Goal: Register for event/course

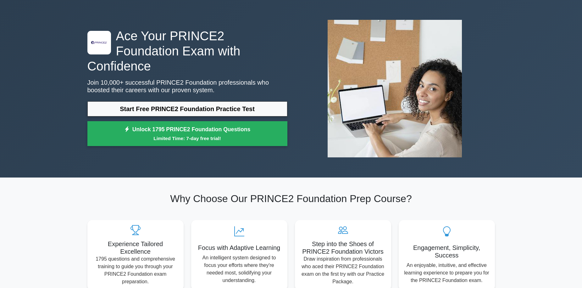
scroll to position [31, 0]
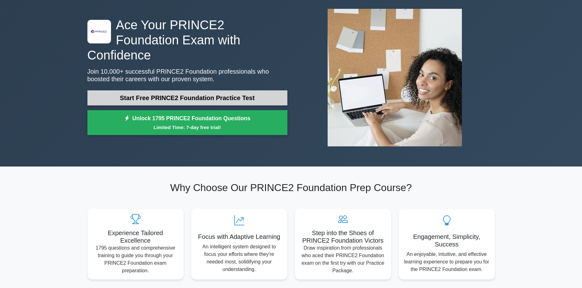
click at [217, 90] on link "Start Free PRINCE2 Foundation Practice Test" at bounding box center [187, 97] width 200 height 15
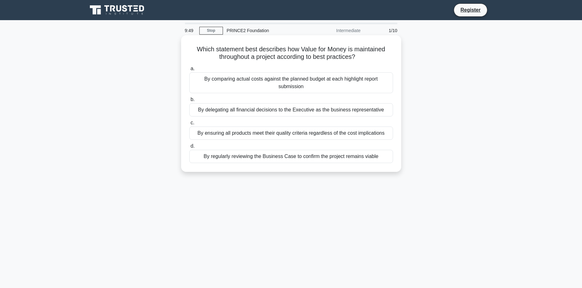
click at [301, 80] on div "By comparing actual costs against the planned budget at each highlight report s…" at bounding box center [291, 82] width 204 height 21
click at [189, 71] on input "a. By comparing actual costs against the planned budget at each highlight repor…" at bounding box center [189, 69] width 0 height 4
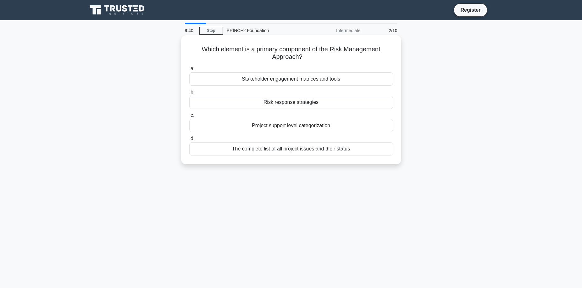
click at [326, 104] on div "Risk response strategies" at bounding box center [291, 102] width 204 height 13
click at [189, 94] on input "b. Risk response strategies" at bounding box center [189, 92] width 0 height 4
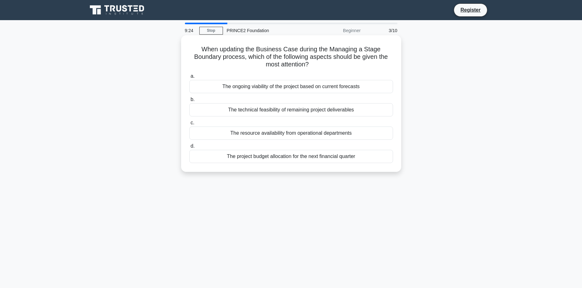
click at [341, 113] on div "The technical feasibility of remaining project deliverables" at bounding box center [291, 109] width 204 height 13
click at [189, 101] on input "b. The technical feasibility of remaining project deliverables" at bounding box center [189, 99] width 0 height 4
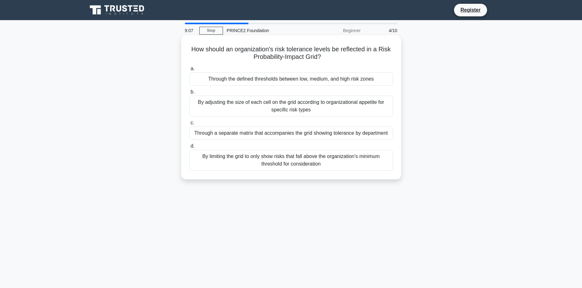
click at [341, 79] on div "Through the defined thresholds between low, medium, and high risk zones" at bounding box center [291, 78] width 204 height 13
click at [189, 71] on input "a. Through the defined thresholds between low, medium, and high risk zones" at bounding box center [189, 69] width 0 height 4
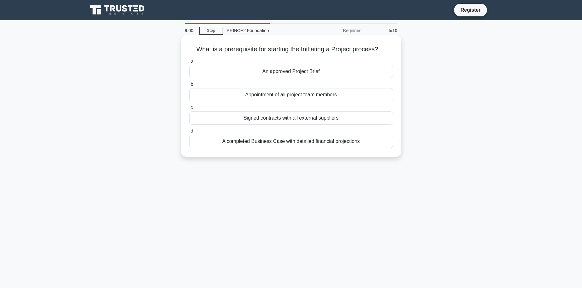
click at [331, 145] on div "A completed Business Case with detailed financial projections" at bounding box center [291, 140] width 204 height 13
click at [189, 133] on input "d. A completed Business Case with detailed financial projections" at bounding box center [189, 131] width 0 height 4
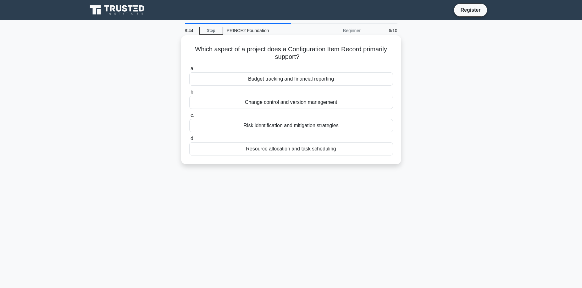
click at [317, 77] on div "Budget tracking and financial reporting" at bounding box center [291, 78] width 204 height 13
click at [189, 71] on input "a. Budget tracking and financial reporting" at bounding box center [189, 69] width 0 height 4
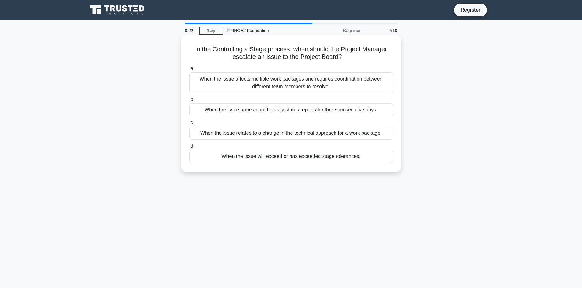
click at [310, 157] on div "When the issue will exceed or has exceeded stage tolerances." at bounding box center [291, 156] width 204 height 13
click at [189, 148] on input "d. When the issue will exceed or has exceeded stage tolerances." at bounding box center [189, 146] width 0 height 4
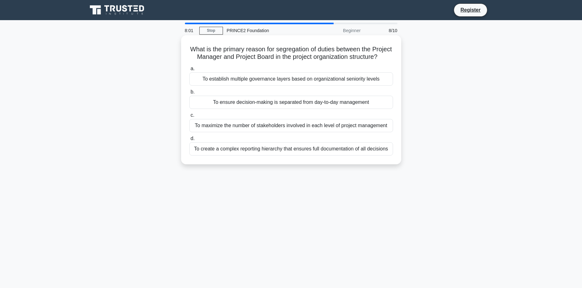
click at [273, 108] on div "To ensure decision-making is separated from day-to-day management" at bounding box center [291, 102] width 204 height 13
click at [189, 94] on input "b. To ensure decision-making is separated from day-to-day management" at bounding box center [189, 92] width 0 height 4
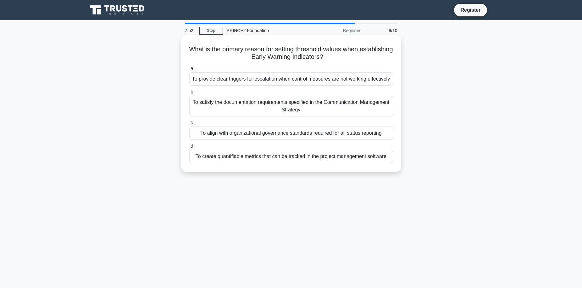
click at [323, 80] on div "To provide clear triggers for escalation when control measures are not working …" at bounding box center [291, 78] width 204 height 13
click at [189, 71] on input "a. To provide clear triggers for escalation when control measures are not worki…" at bounding box center [189, 69] width 0 height 4
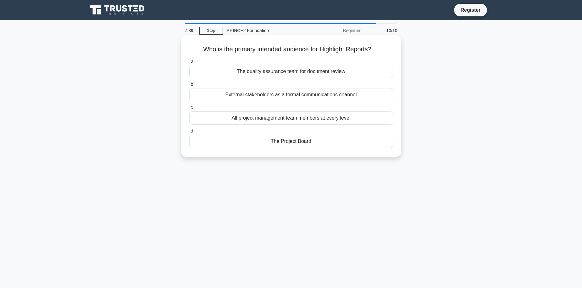
click at [340, 94] on div "External stakeholders as a formal communications channel" at bounding box center [291, 94] width 204 height 13
click at [189, 86] on input "b. External stakeholders as a formal communications channel" at bounding box center [189, 84] width 0 height 4
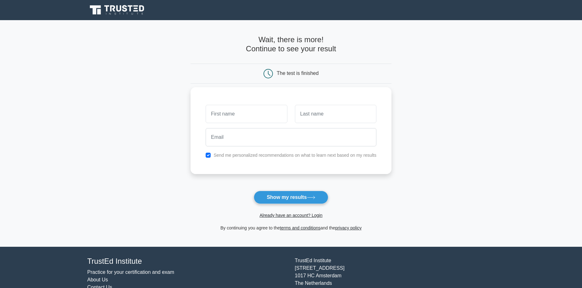
click at [247, 116] on input "text" at bounding box center [246, 114] width 81 height 18
type input "kylie"
click at [326, 113] on input "text" at bounding box center [335, 114] width 81 height 18
type input "foote"
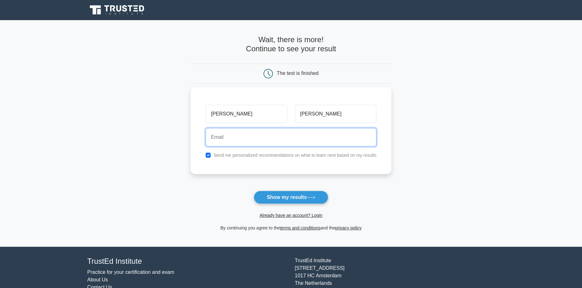
click at [265, 141] on input "email" at bounding box center [291, 137] width 171 height 18
type input "kylie15@hotmail.co.uk"
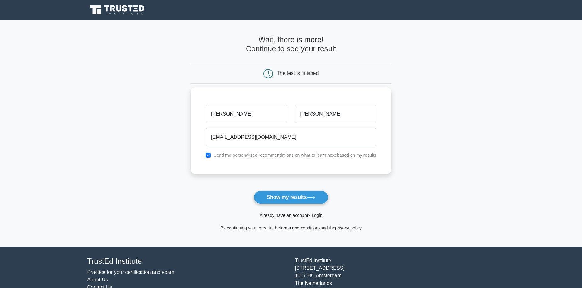
click at [288, 155] on label "Send me personalized recommendations on what to learn next based on my results" at bounding box center [294, 154] width 163 height 5
click at [309, 199] on icon at bounding box center [311, 196] width 8 height 3
